Goal: Task Accomplishment & Management: Manage account settings

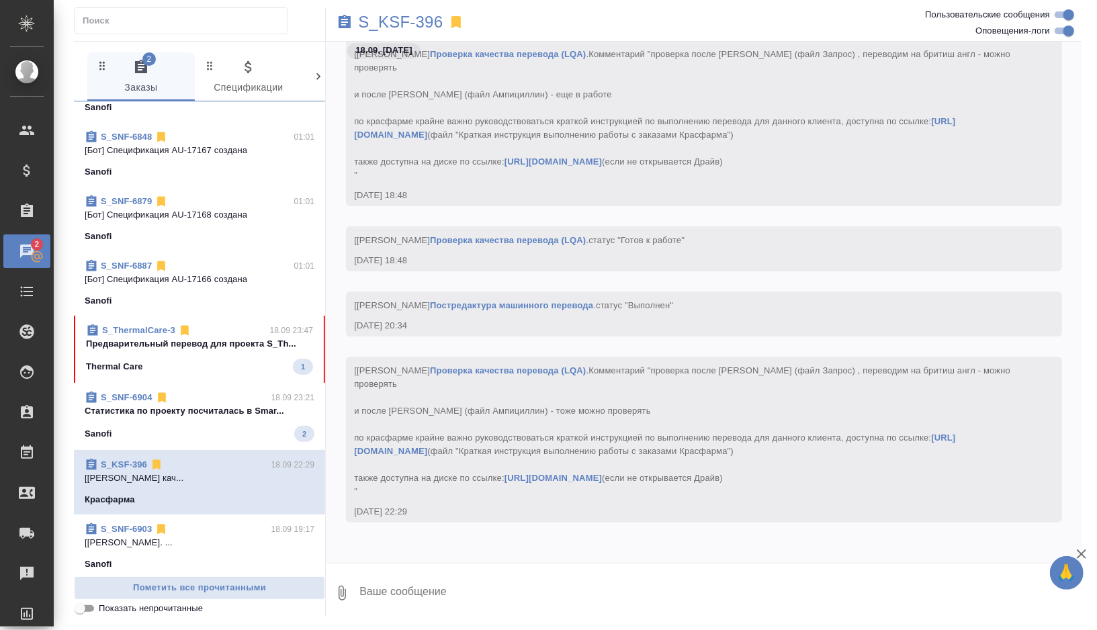
scroll to position [110, 0]
click at [199, 435] on div "Sanofi 2" at bounding box center [200, 432] width 230 height 16
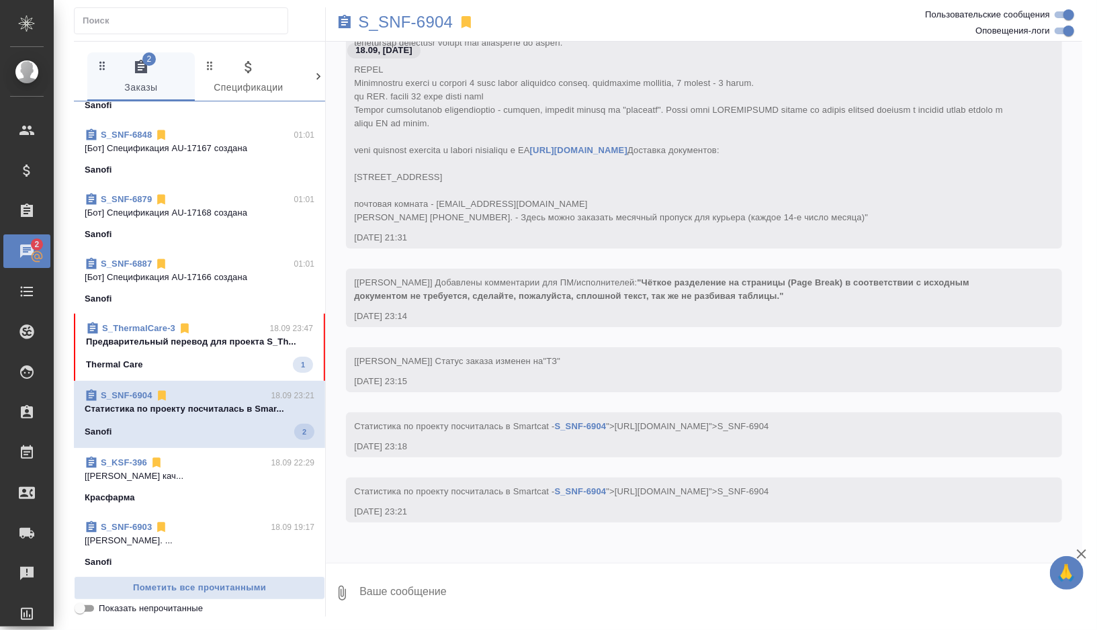
scroll to position [384, 0]
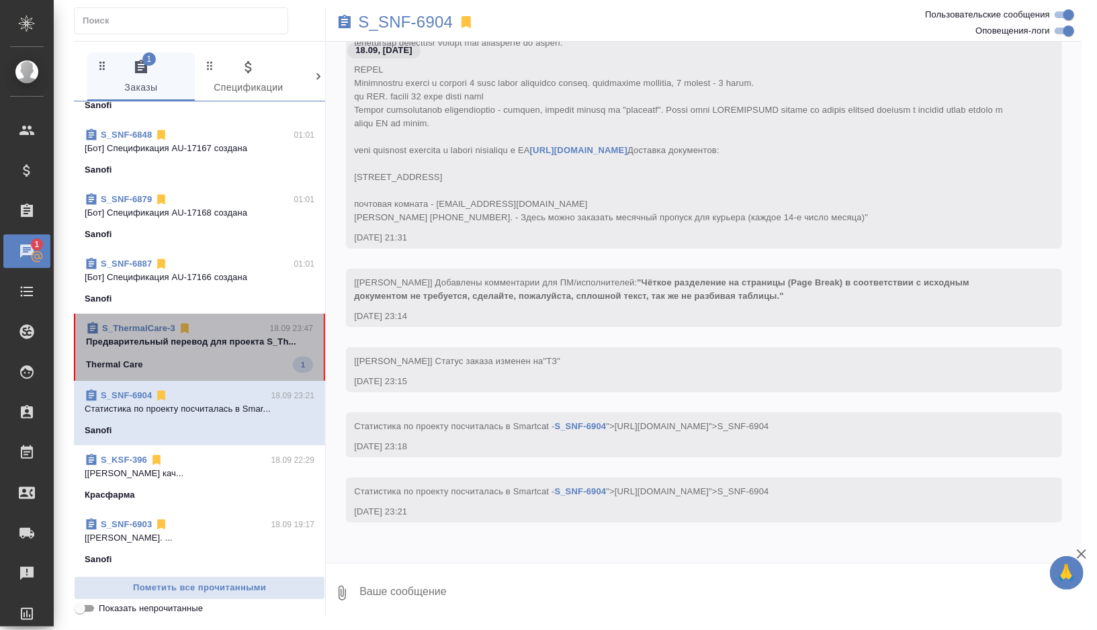
click at [234, 357] on div "Thermal Care 1" at bounding box center [199, 365] width 227 height 16
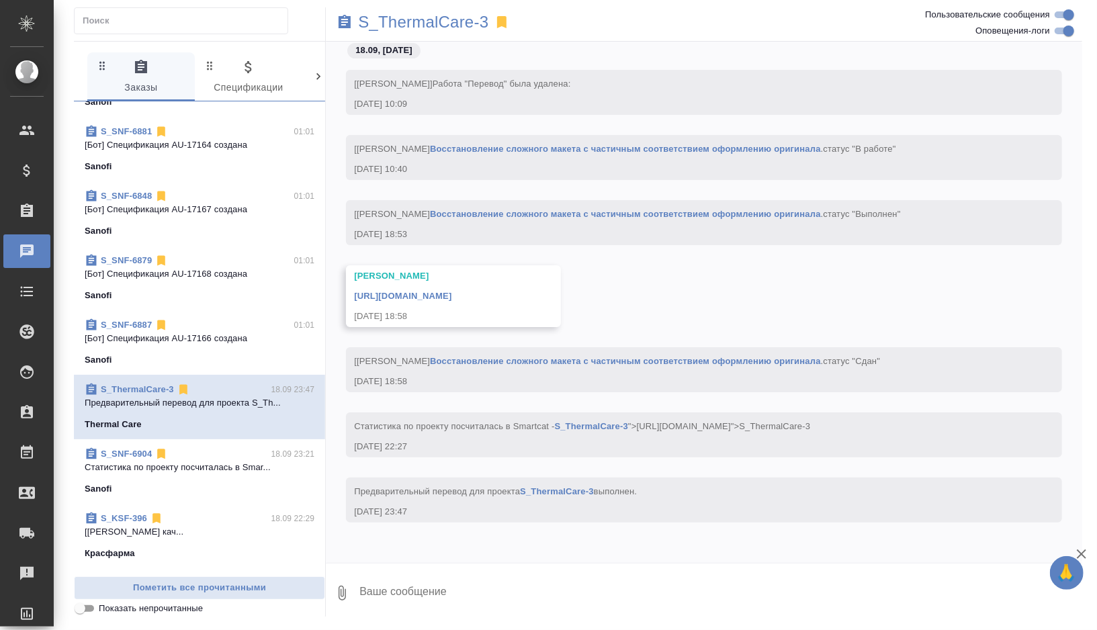
scroll to position [55, 0]
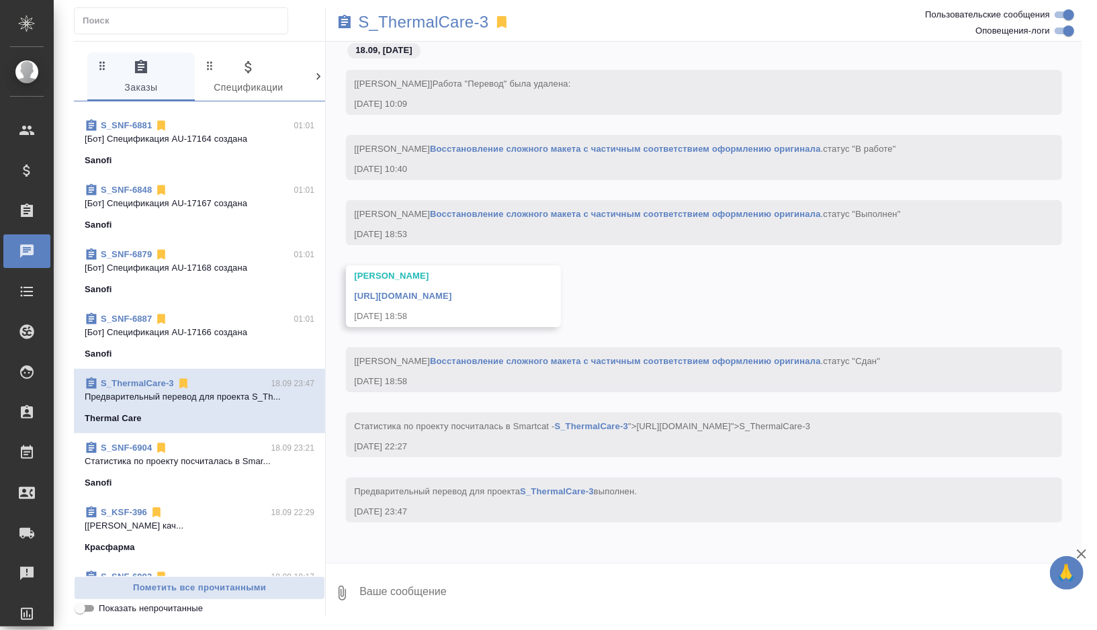
click at [240, 527] on p "[Горшкова Валентина] Работа Проверка кач..." at bounding box center [200, 525] width 230 height 13
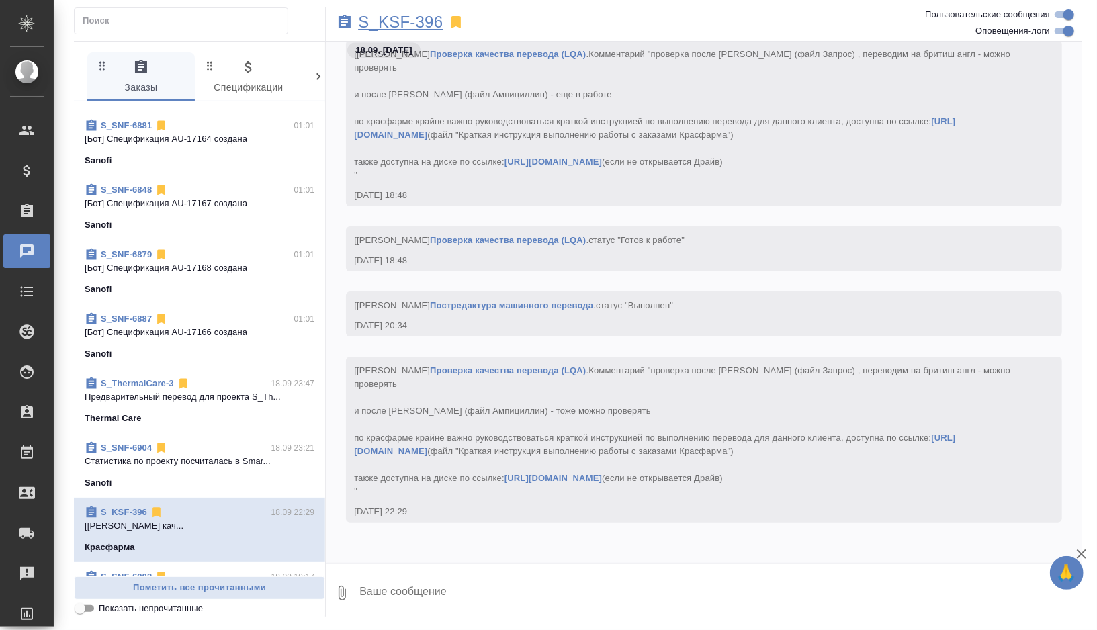
scroll to position [7929, 0]
click at [409, 15] on p "S_KSF-396" at bounding box center [400, 21] width 85 height 13
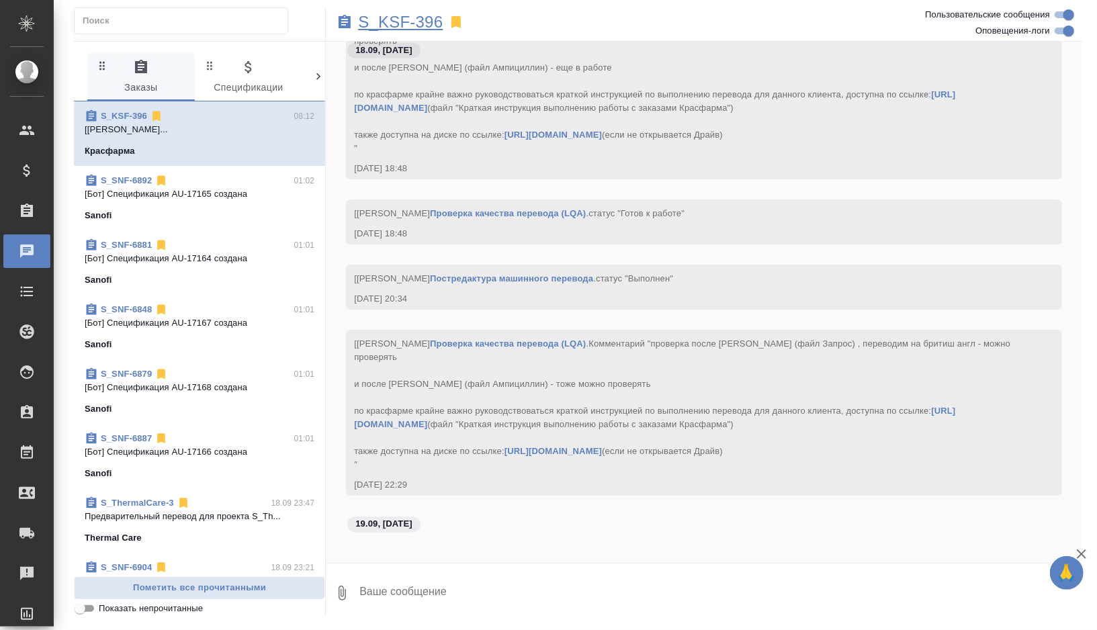
scroll to position [8097, 0]
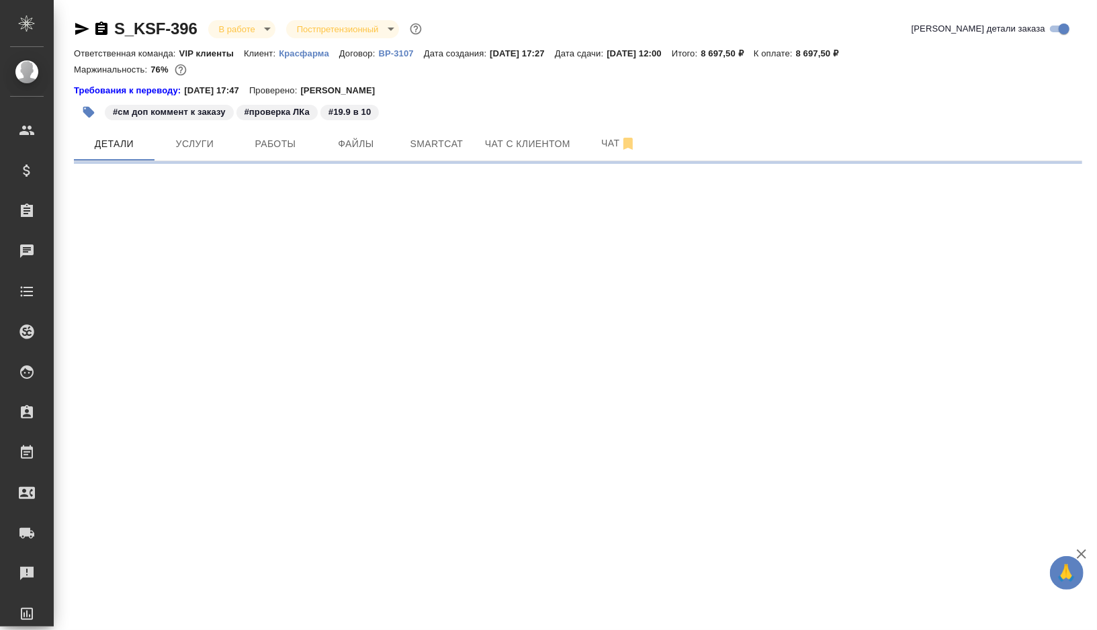
select select "RU"
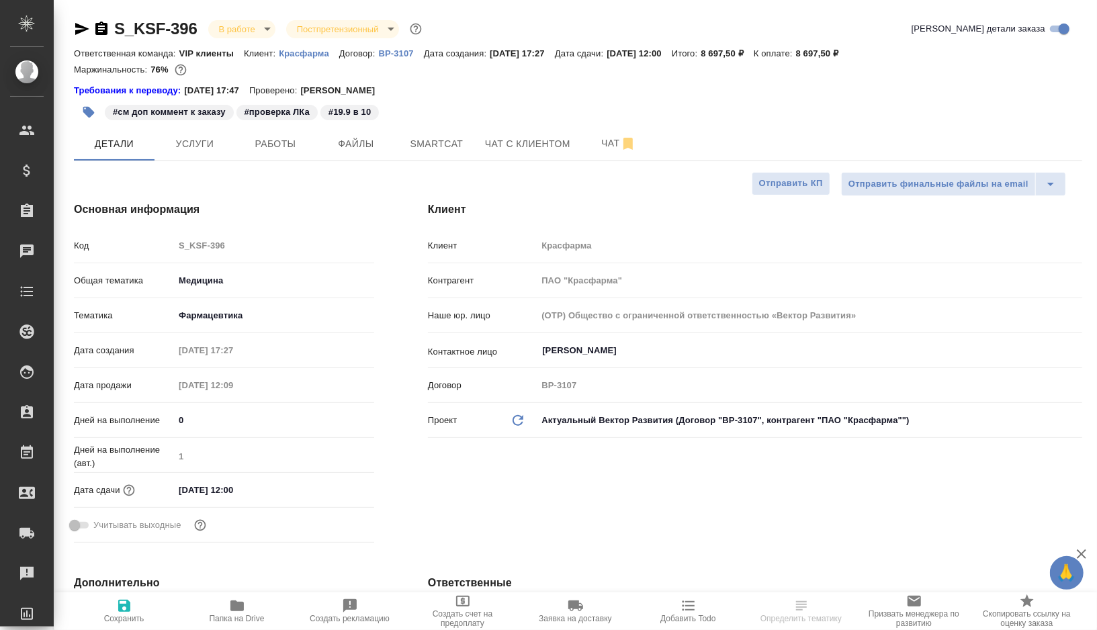
type textarea "x"
type input "[PERSON_NAME]"
type input "Каирова Бэлла"
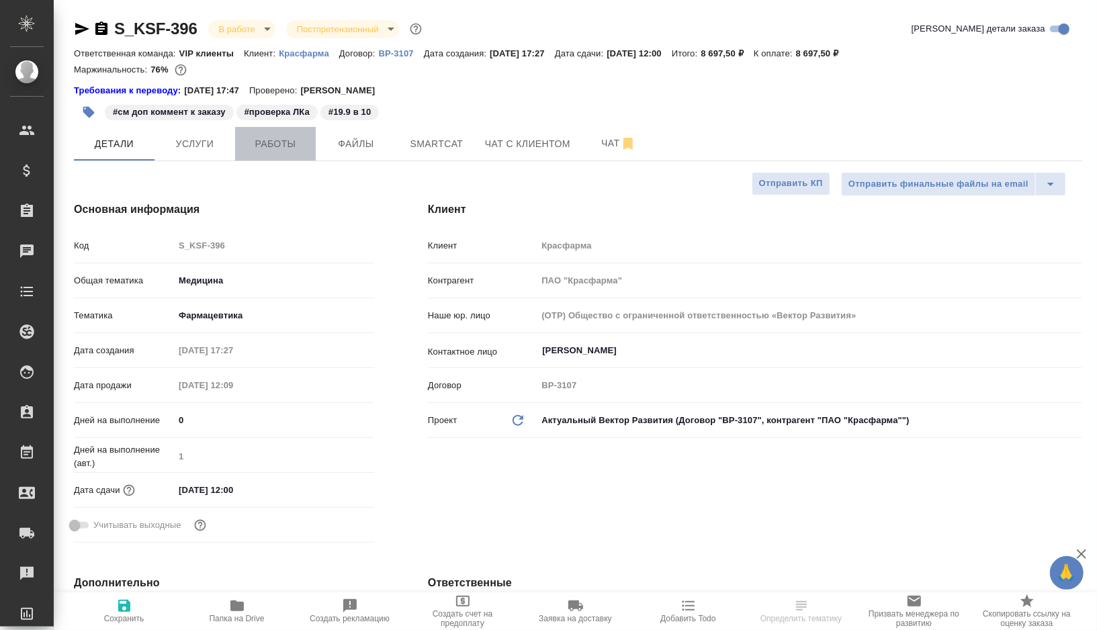
click at [272, 143] on span "Работы" at bounding box center [275, 144] width 64 height 17
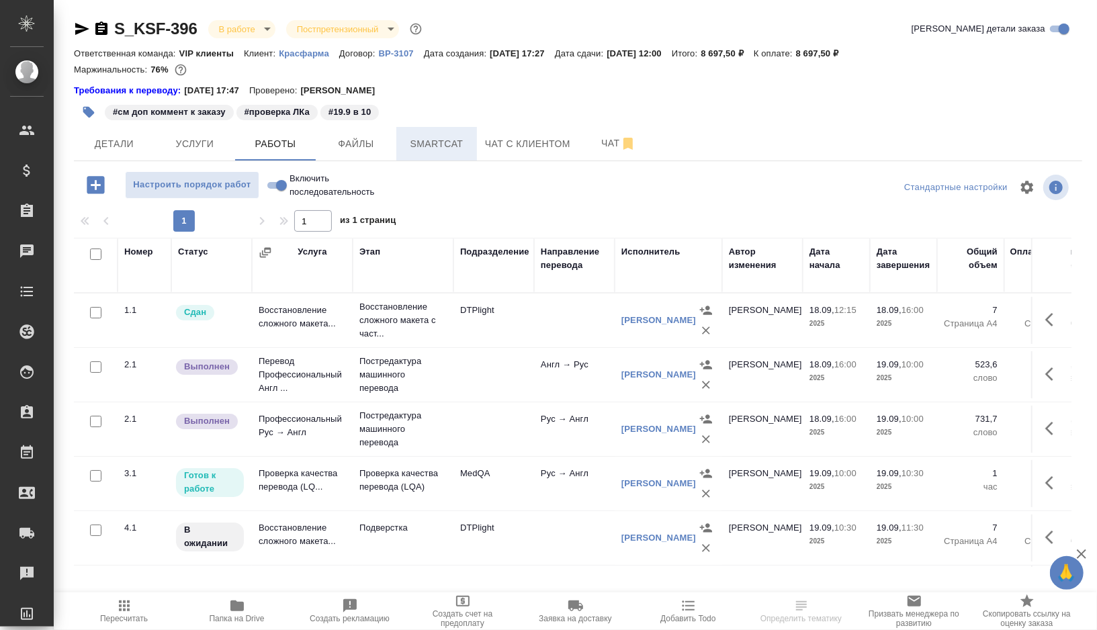
click at [441, 146] on span "Smartcat" at bounding box center [436, 144] width 64 height 17
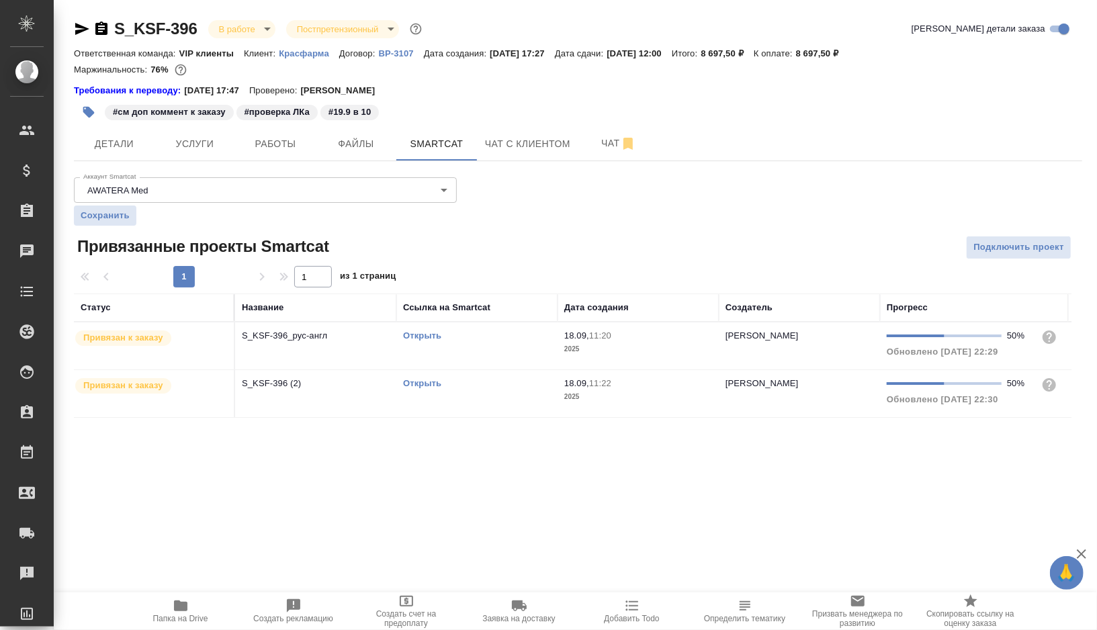
click at [498, 337] on div "Открыть" at bounding box center [477, 335] width 148 height 13
click at [466, 386] on div "Открыть" at bounding box center [477, 383] width 148 height 13
click at [271, 151] on span "Работы" at bounding box center [275, 144] width 64 height 17
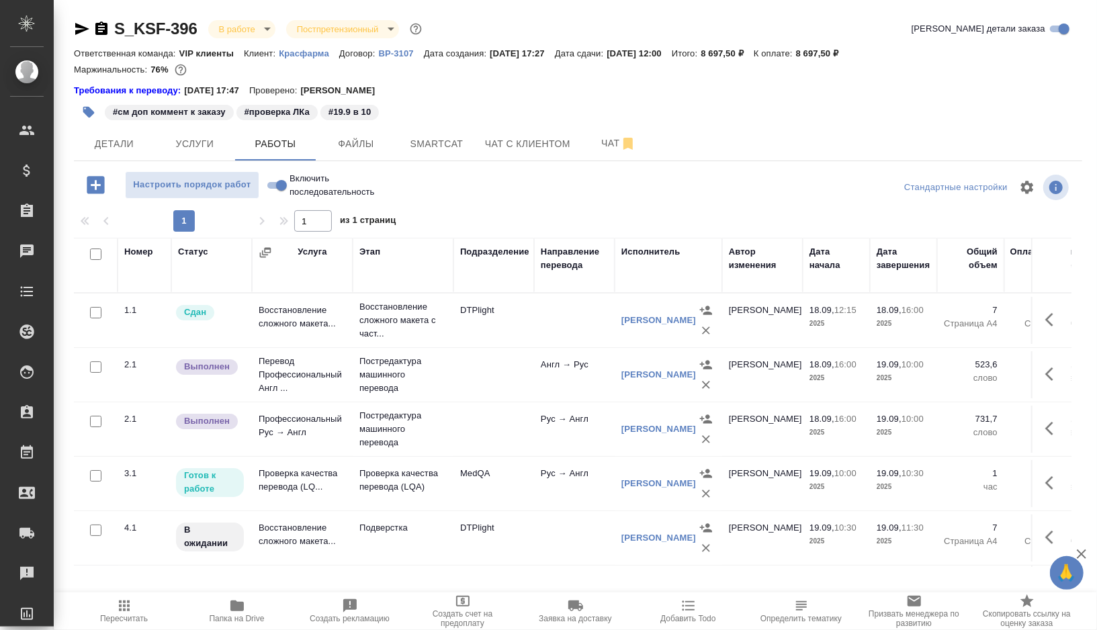
click at [123, 613] on icon "button" at bounding box center [124, 606] width 16 height 16
click at [429, 146] on span "Smartcat" at bounding box center [436, 144] width 64 height 17
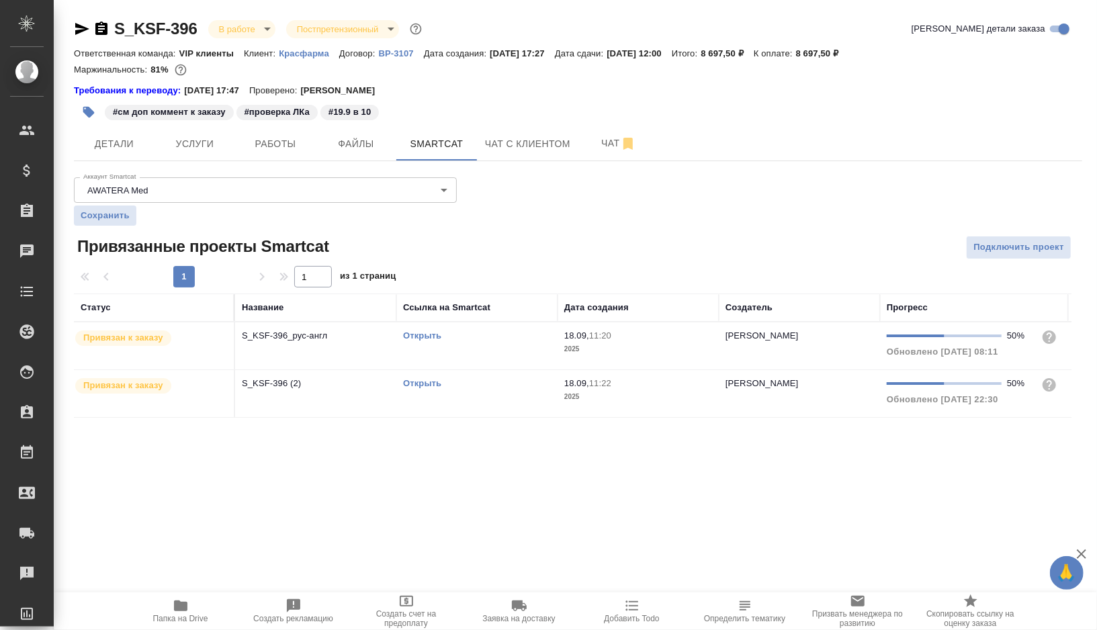
click at [415, 382] on link "Открыть" at bounding box center [422, 383] width 38 height 10
click at [251, 150] on span "Работы" at bounding box center [275, 144] width 64 height 17
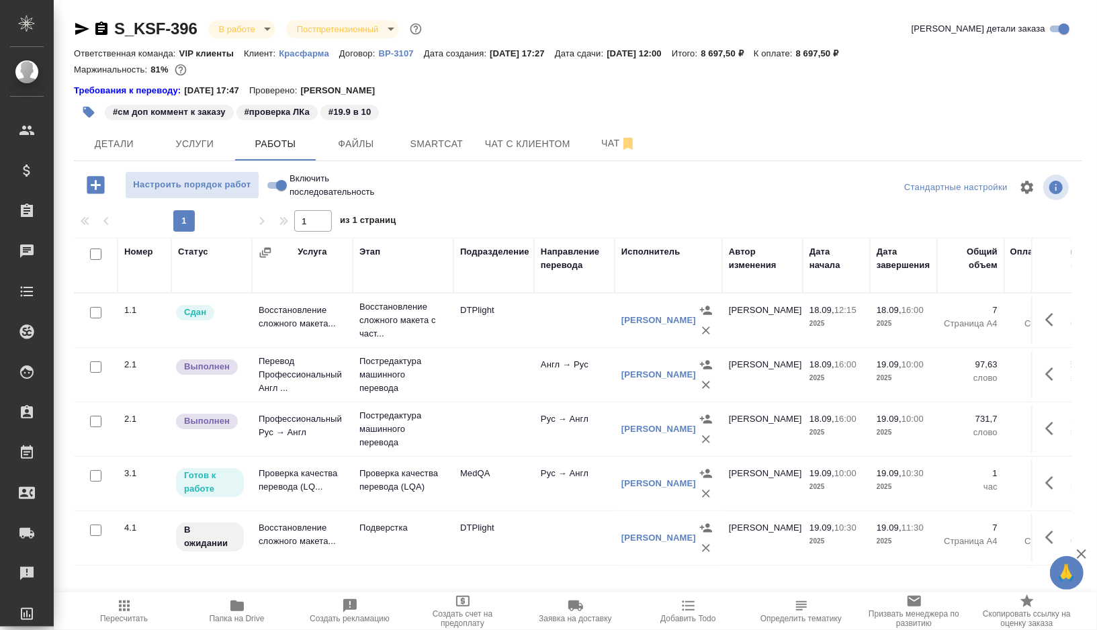
click at [1049, 373] on icon "button" at bounding box center [1053, 374] width 16 height 16
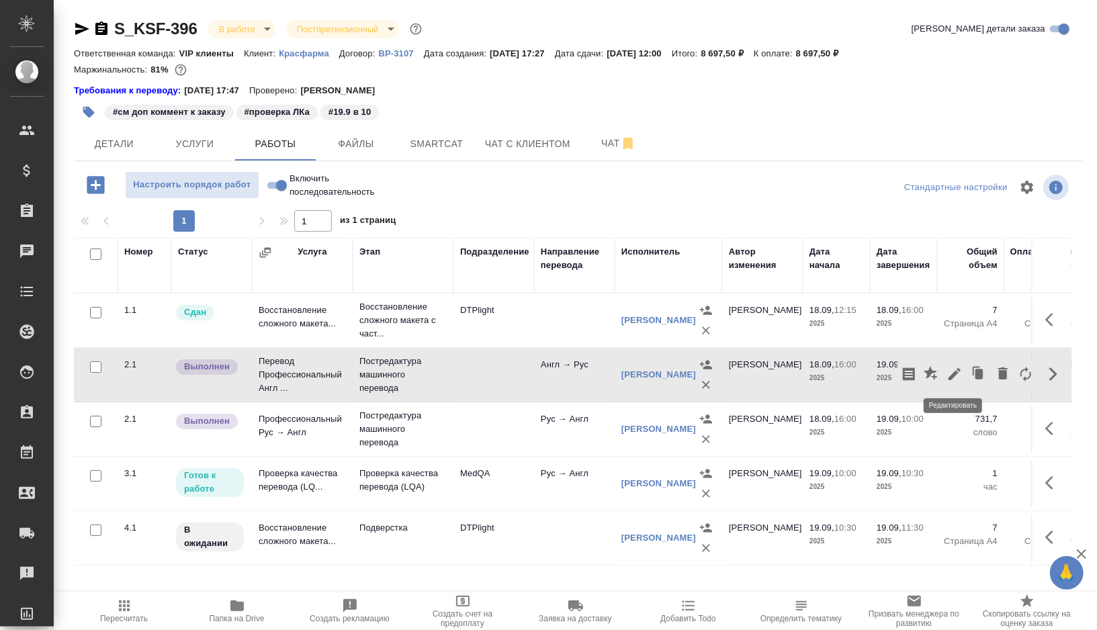
click at [955, 372] on icon "button" at bounding box center [955, 374] width 12 height 12
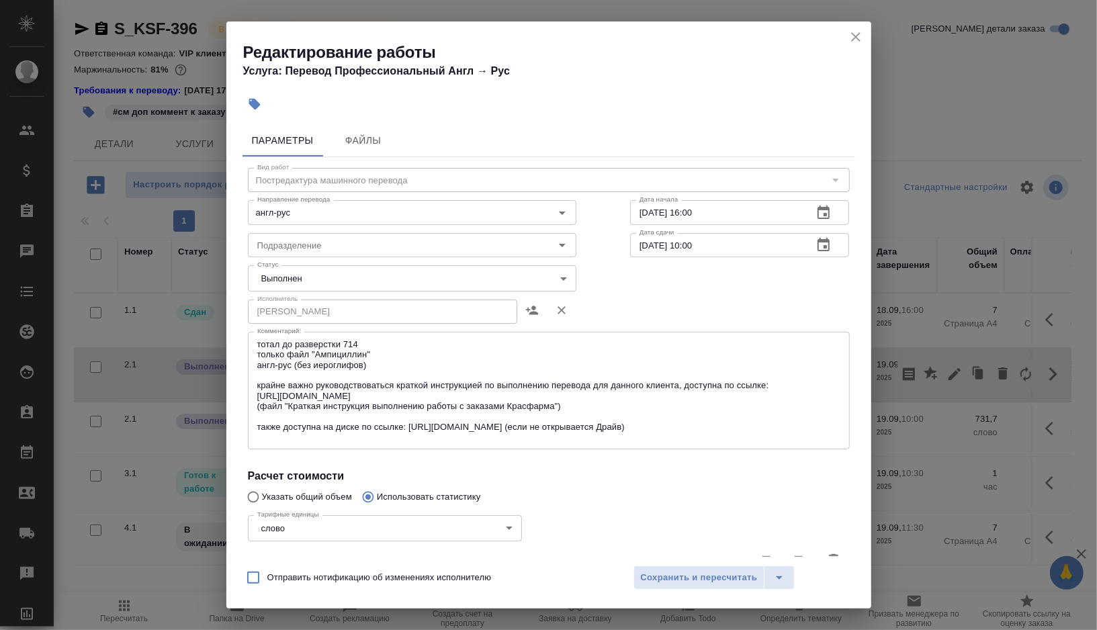
click at [410, 263] on div "Статус Выполнен completed Статус" at bounding box center [412, 276] width 382 height 87
click at [403, 279] on body "🙏 .cls-1 fill:#fff; AWATERA Gorshkova Valentina Клиенты Спецификации Заказы 0 Ч…" at bounding box center [548, 315] width 1097 height 630
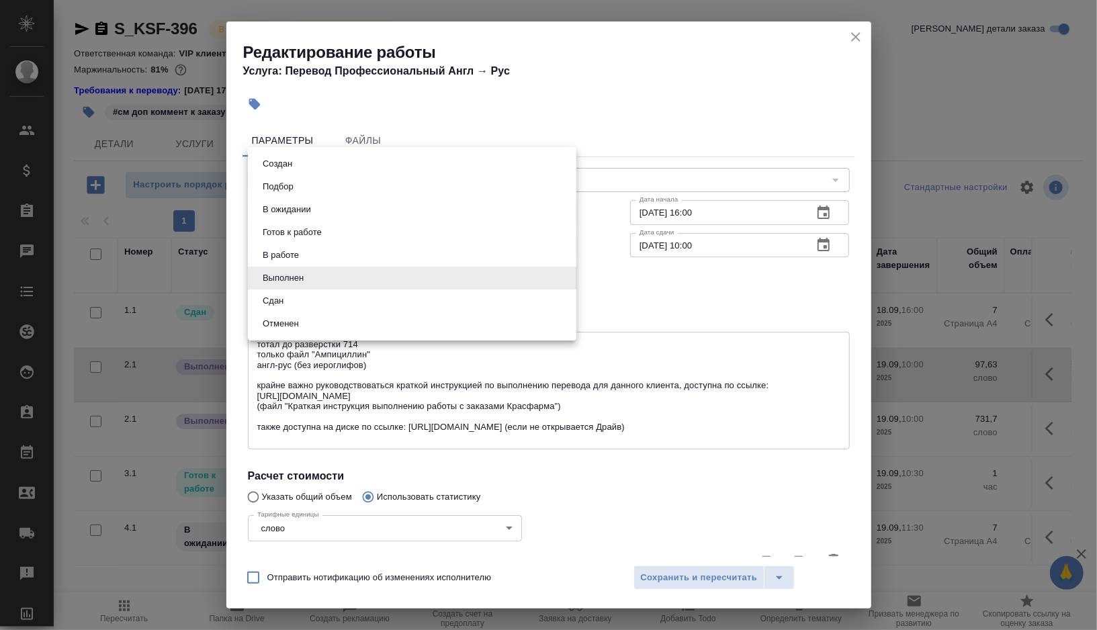
click at [306, 305] on li "Сдан" at bounding box center [412, 301] width 329 height 23
type input "closed"
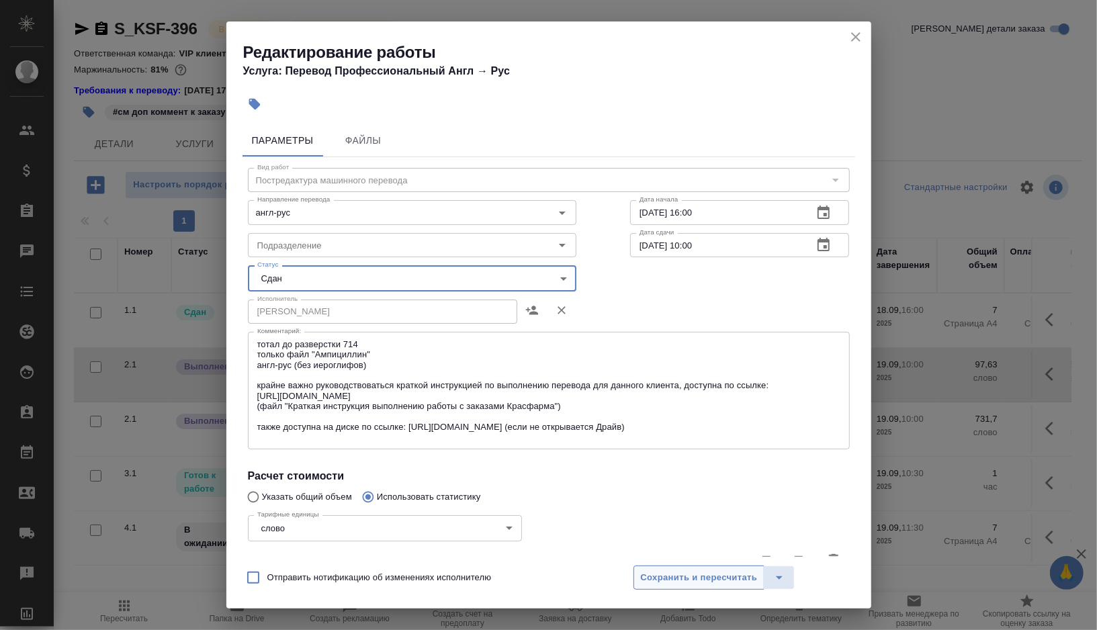
click at [649, 585] on button "Сохранить и пересчитать" at bounding box center [700, 578] width 132 height 24
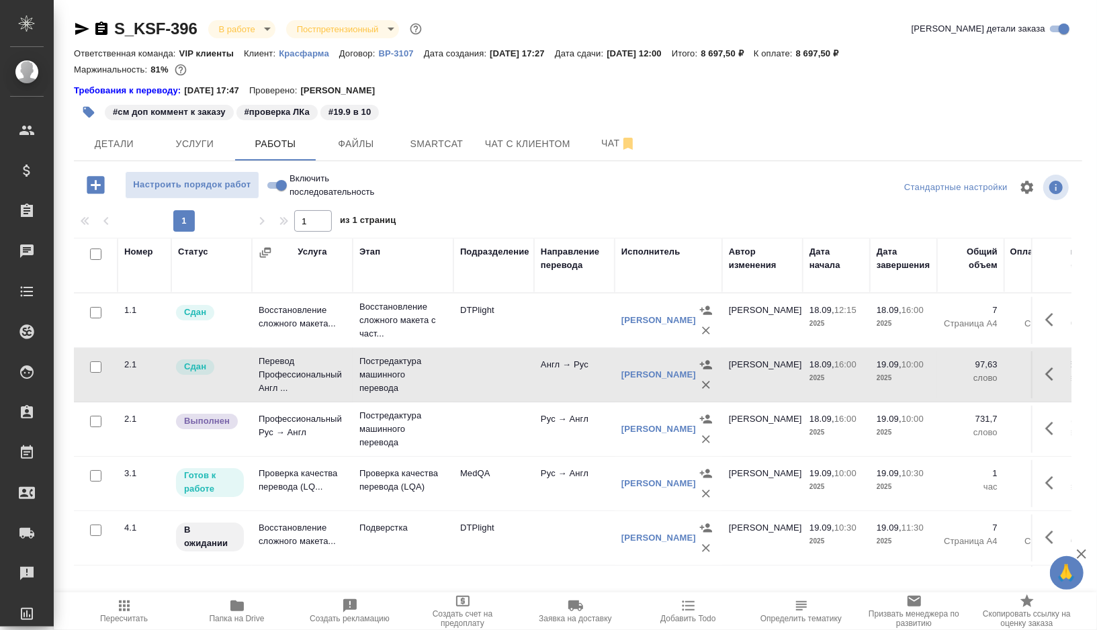
scroll to position [31, 0]
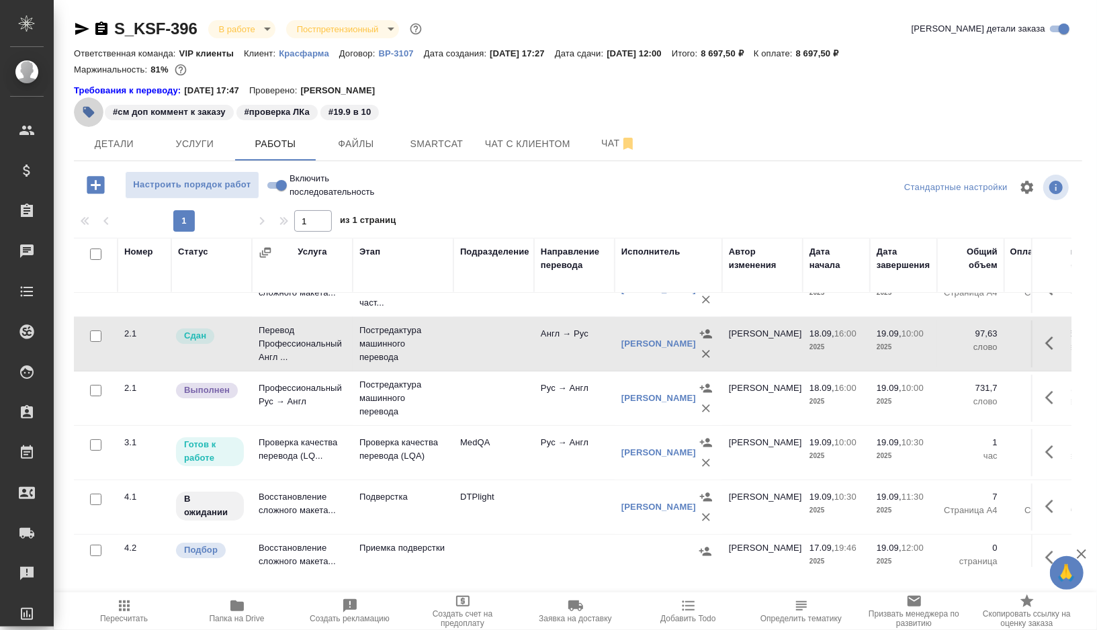
click at [83, 110] on icon "button" at bounding box center [88, 111] width 13 height 13
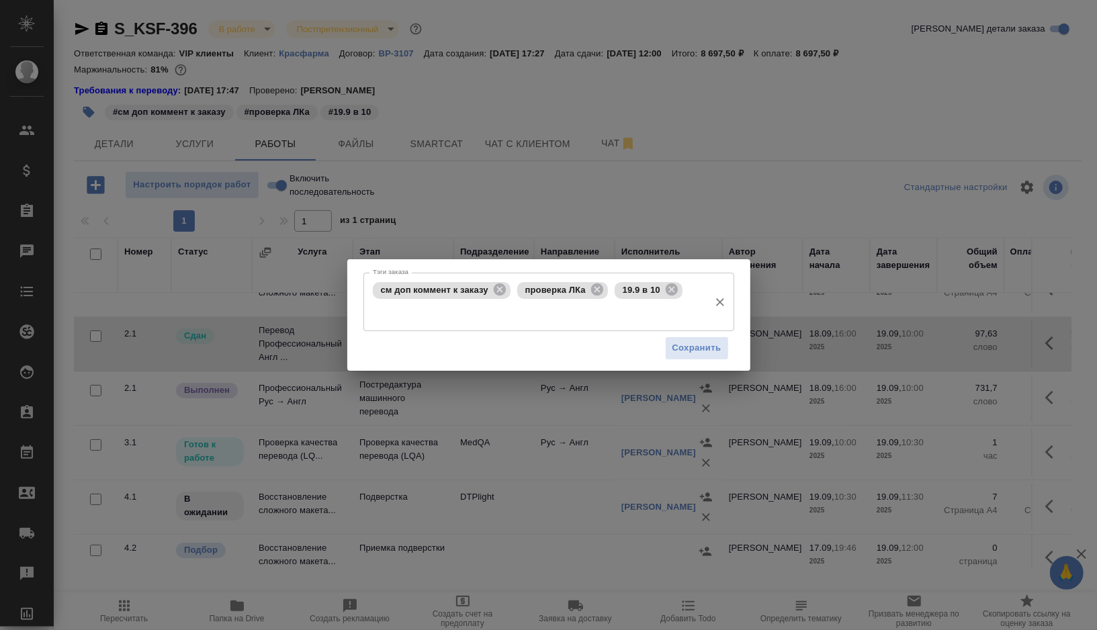
click at [668, 288] on span "19.9 в 10" at bounding box center [642, 290] width 54 height 10
click at [679, 289] on icon at bounding box center [671, 289] width 15 height 15
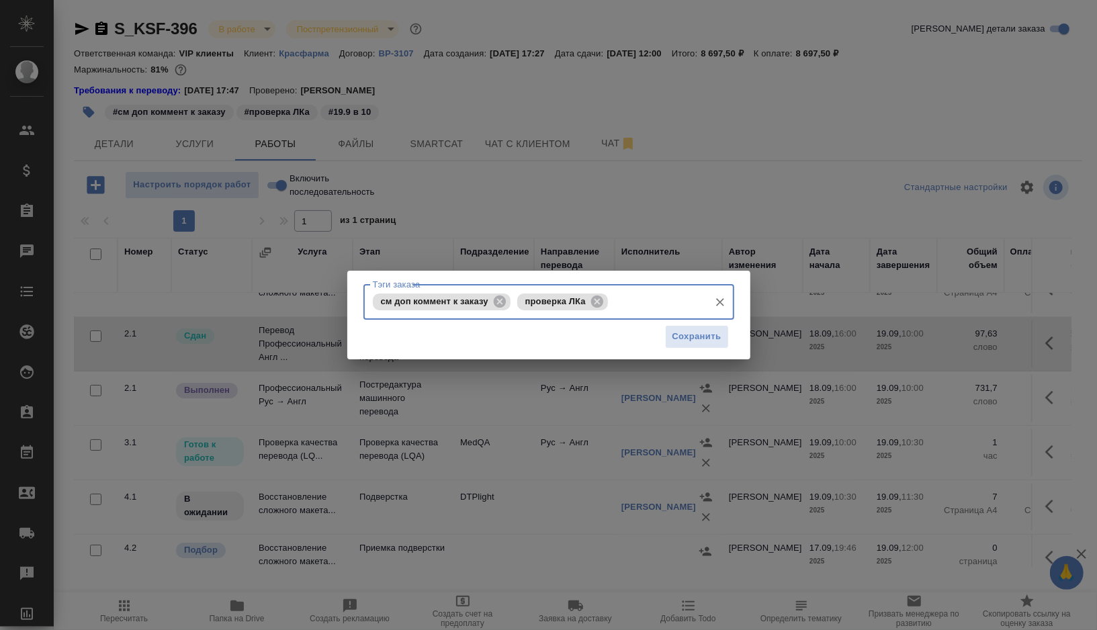
click at [656, 289] on div "см доп коммент к заказу проверка ЛКа Тэги заказа" at bounding box center [548, 302] width 371 height 36
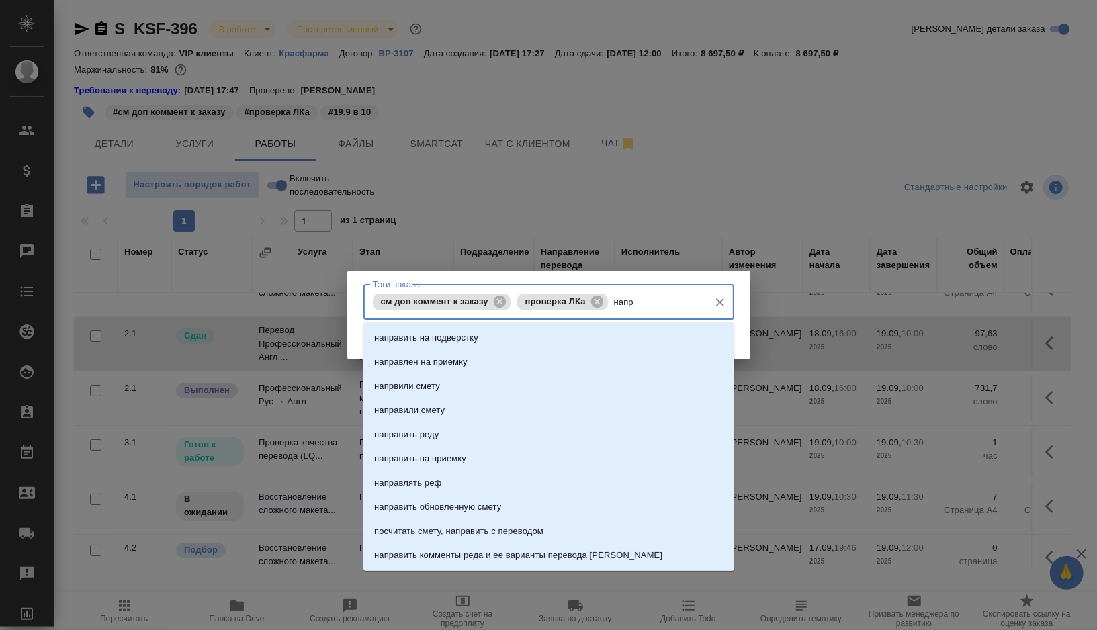
type input "напра"
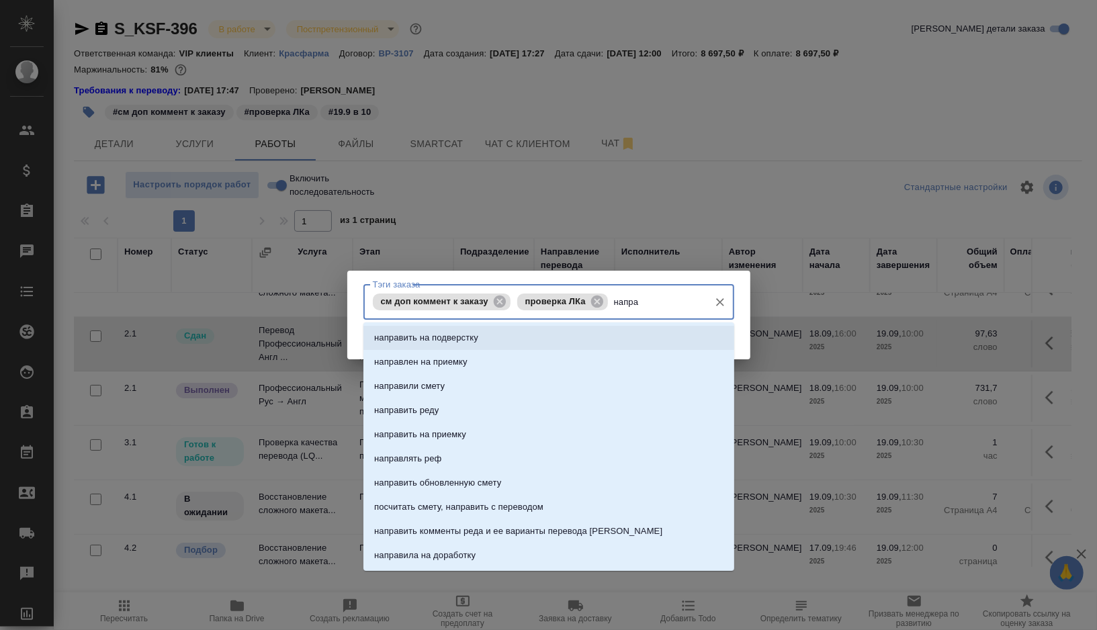
click at [597, 331] on li "направить на подверстку" at bounding box center [548, 338] width 371 height 24
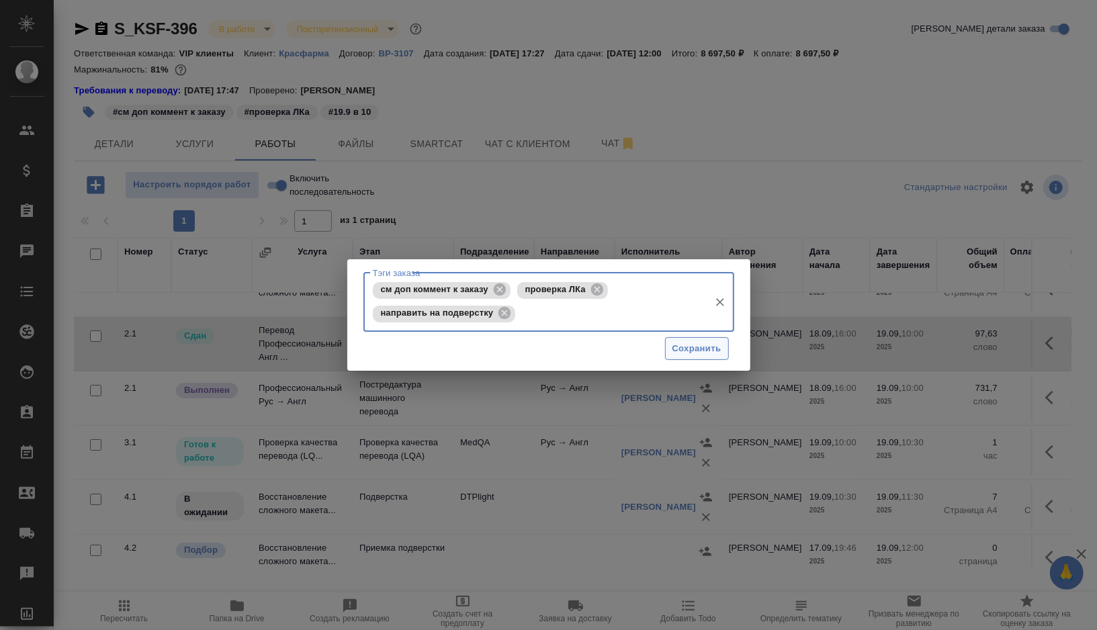
click at [686, 345] on span "Сохранить" at bounding box center [697, 348] width 49 height 15
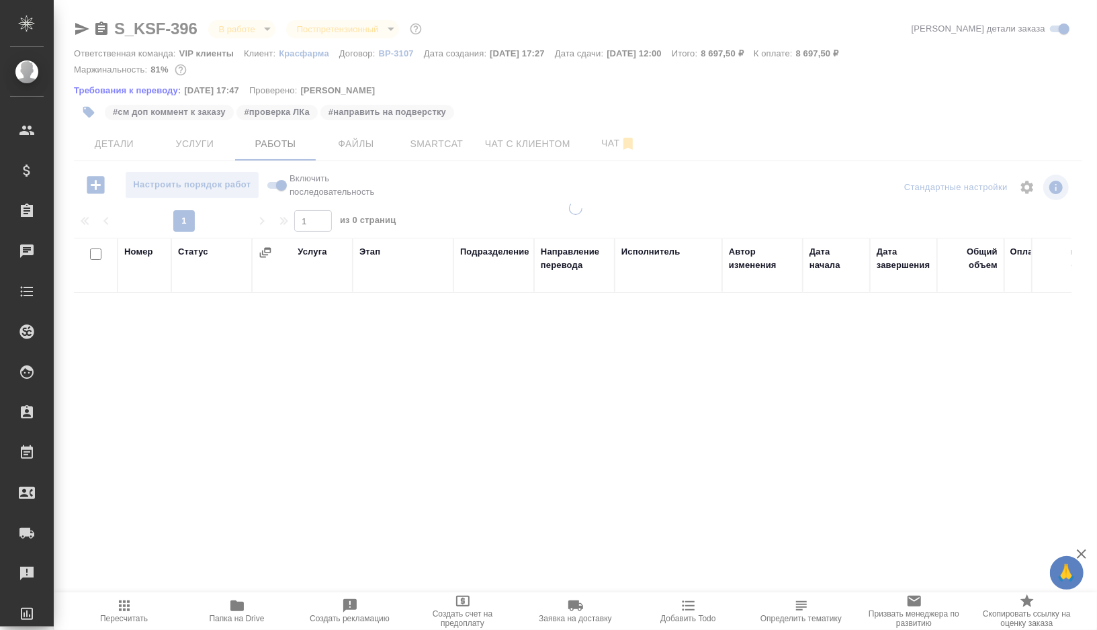
click at [112, 143] on div at bounding box center [575, 300] width 1043 height 601
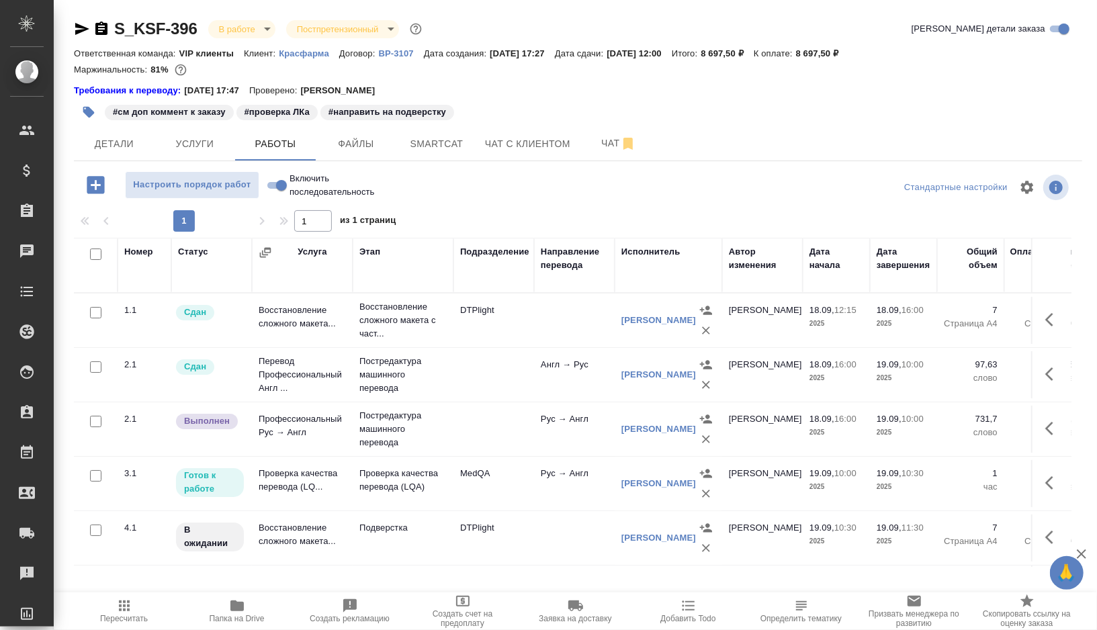
click at [112, 143] on span "Детали" at bounding box center [114, 144] width 64 height 17
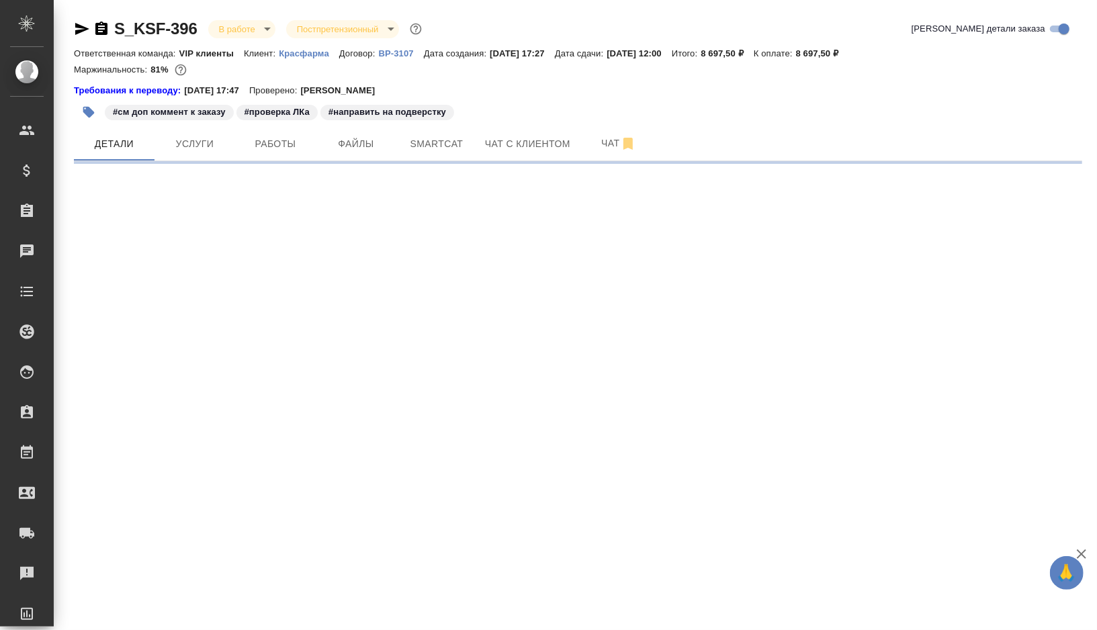
select select "RU"
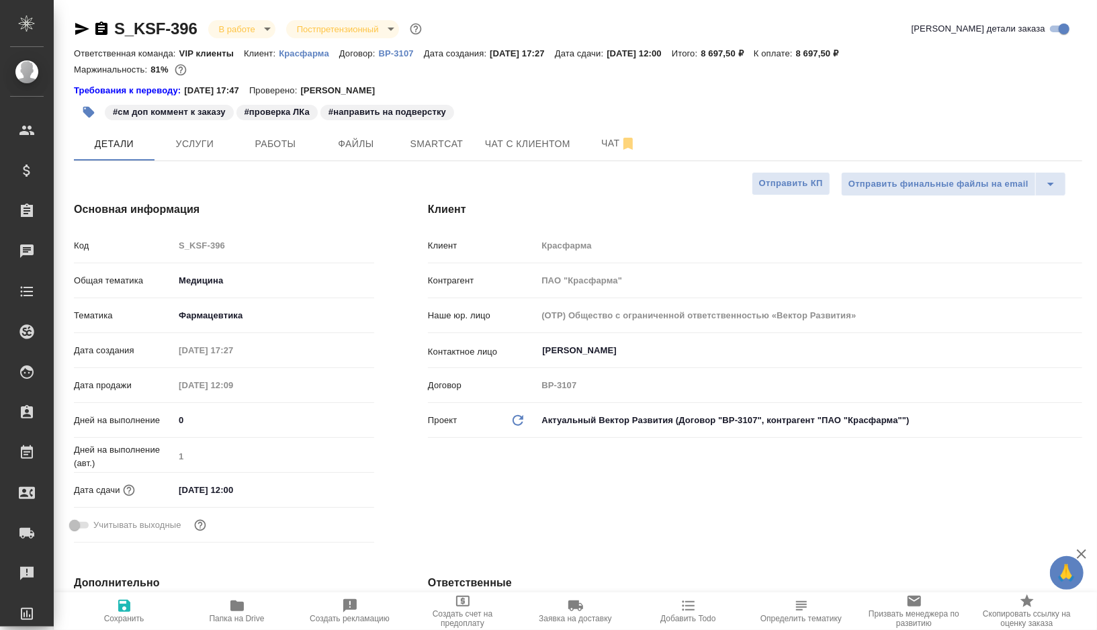
type textarea "x"
click at [448, 150] on span "Smartcat" at bounding box center [436, 144] width 64 height 17
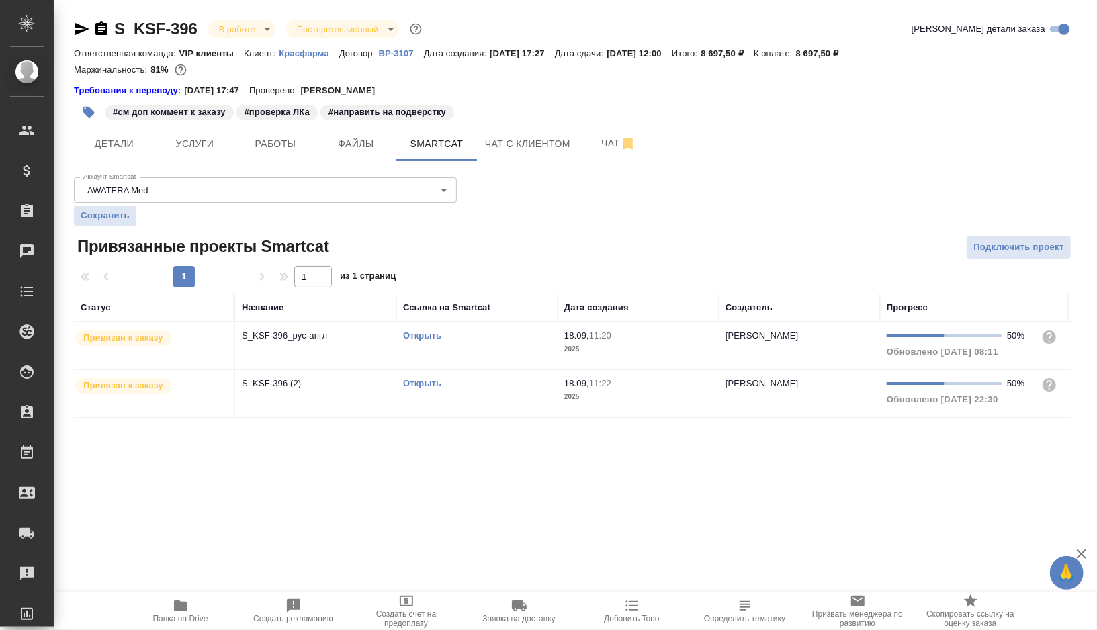
click at [489, 349] on td "Открыть" at bounding box center [476, 345] width 161 height 47
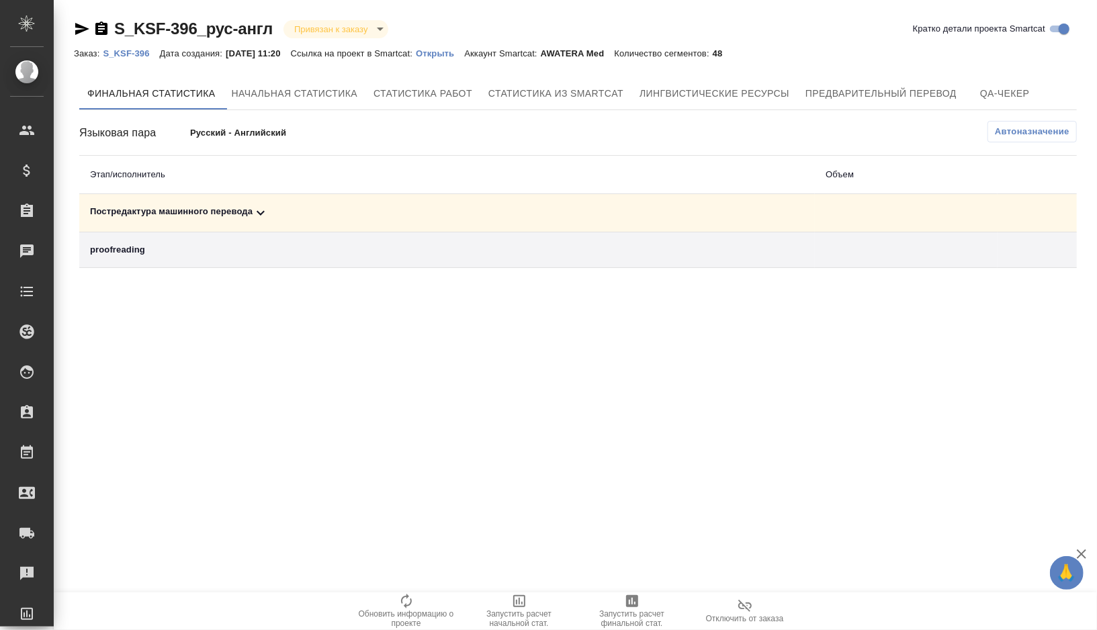
click at [298, 206] on div "Постредактура машинного перевода" at bounding box center [447, 213] width 714 height 16
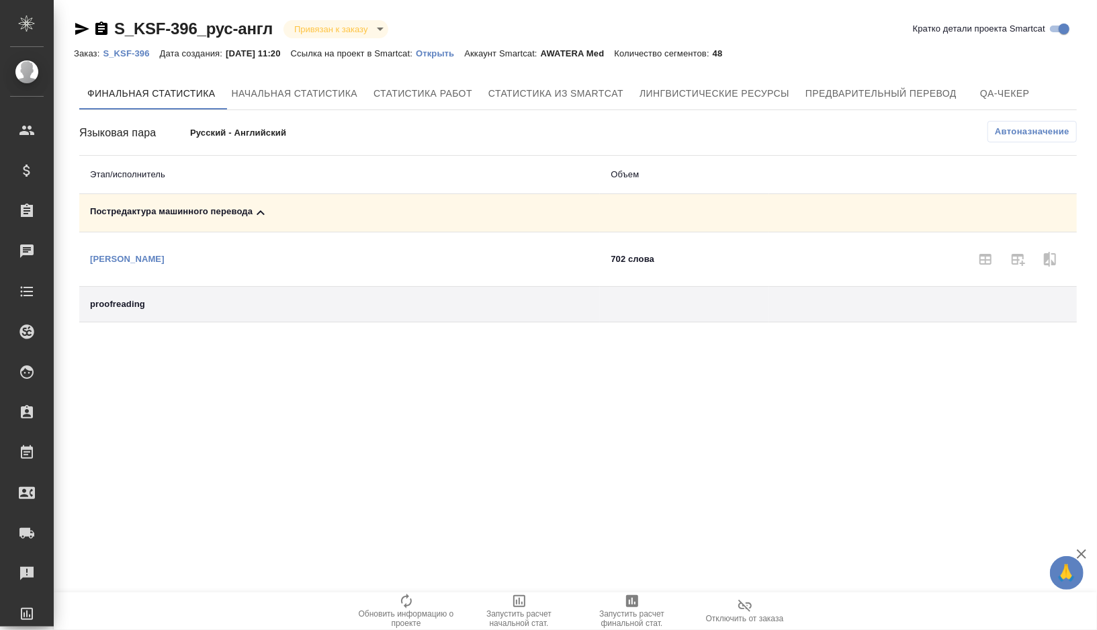
click at [630, 601] on icon "button" at bounding box center [632, 601] width 16 height 16
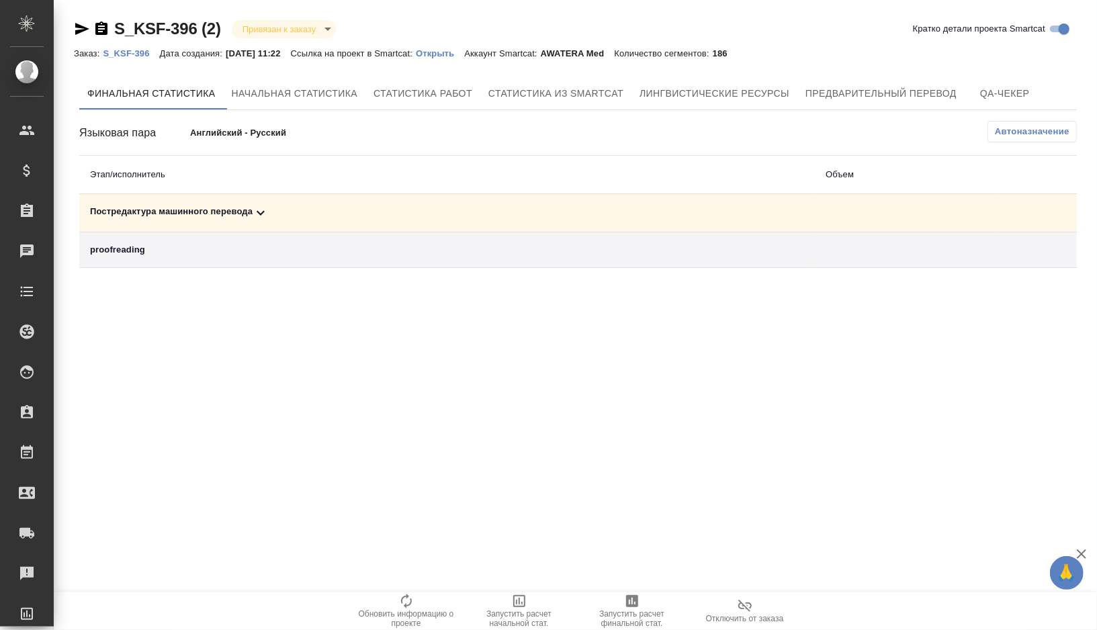
click at [292, 210] on div "Постредактура машинного перевода" at bounding box center [447, 213] width 714 height 16
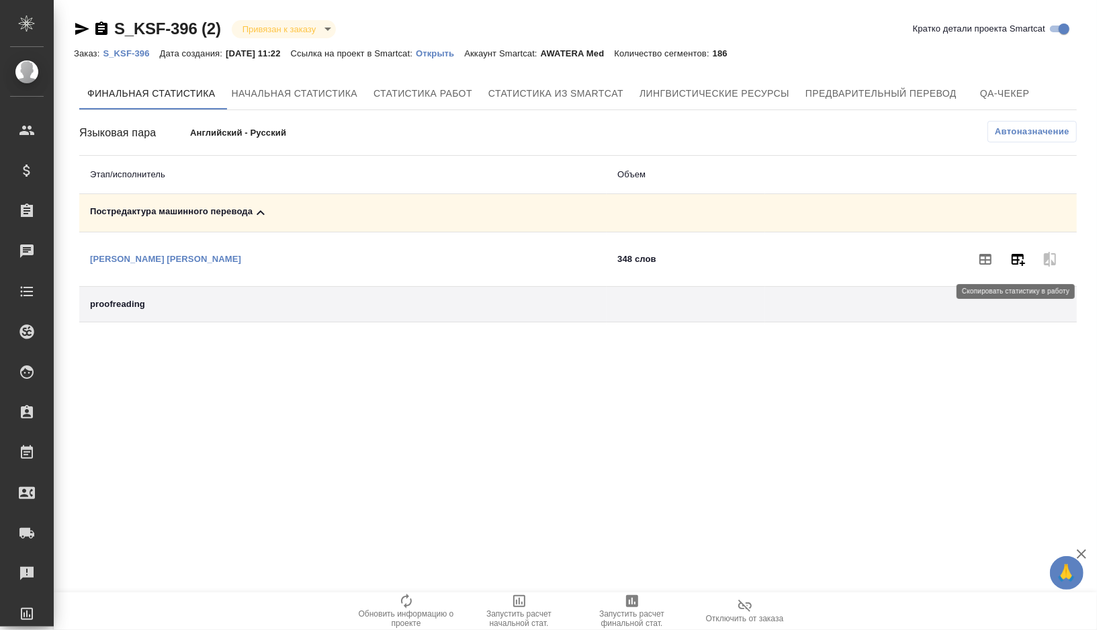
click at [1021, 257] on icon "button" at bounding box center [1018, 259] width 16 height 16
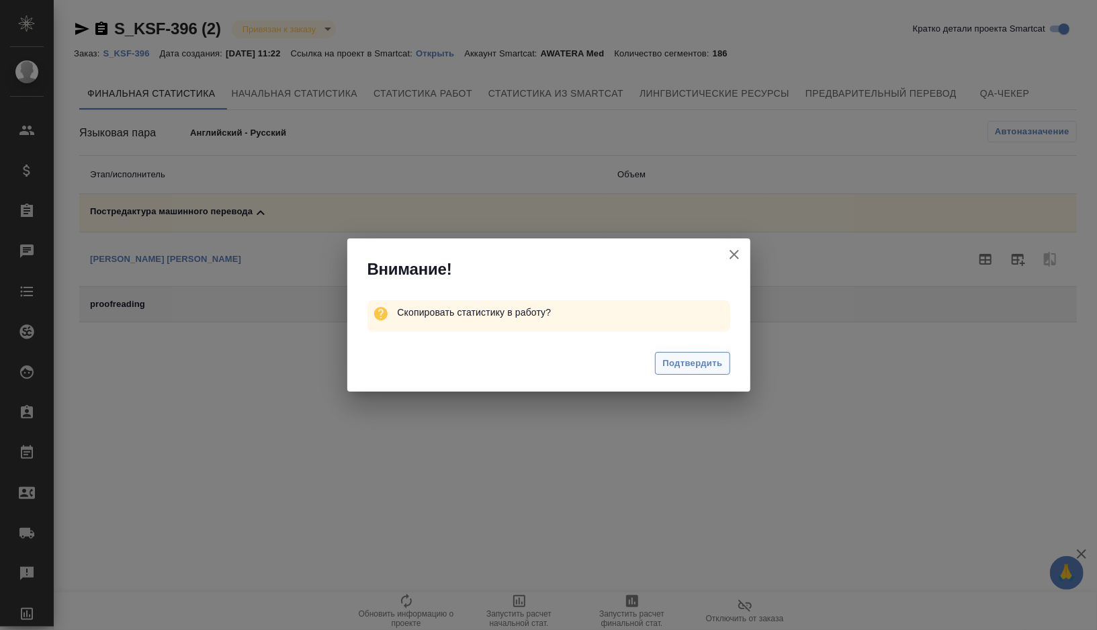
click at [700, 358] on span "Подтвердить" at bounding box center [692, 363] width 60 height 15
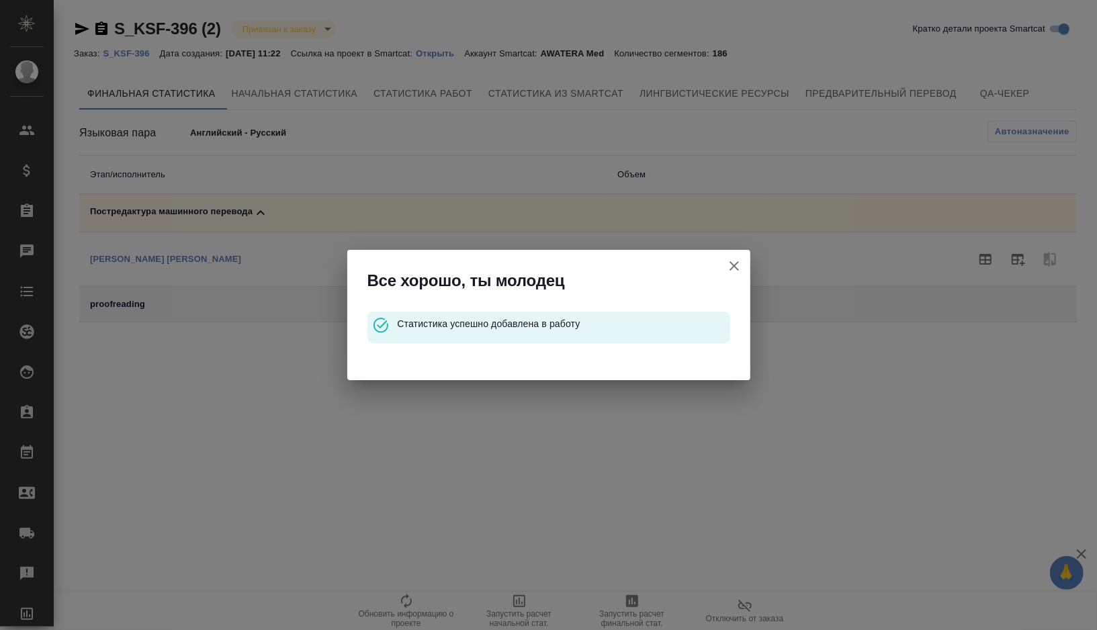
click at [733, 261] on icon "button" at bounding box center [734, 266] width 16 height 16
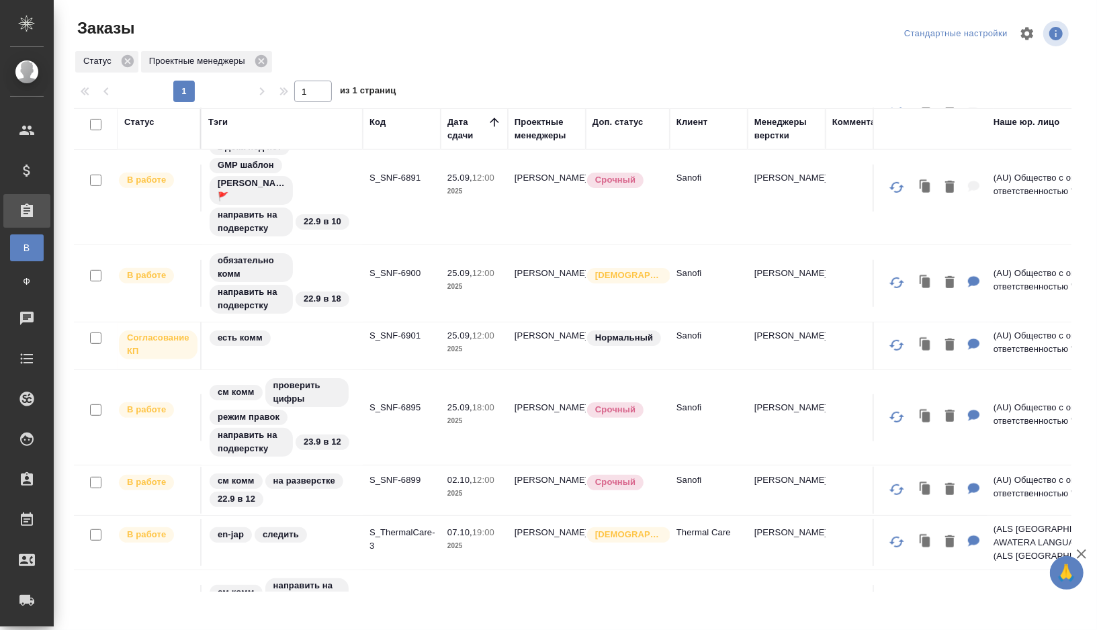
scroll to position [415, 0]
